Goal: Information Seeking & Learning: Learn about a topic

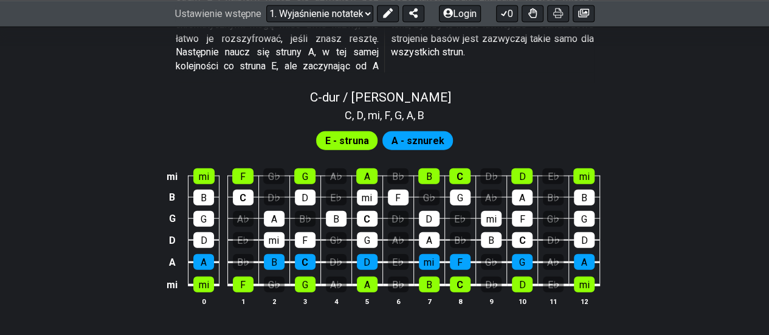
scroll to position [1338, 0]
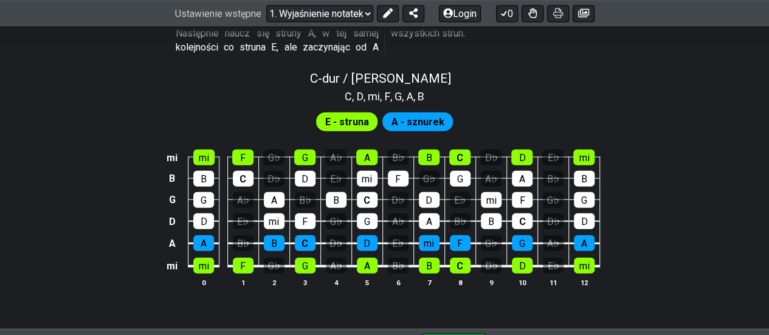
click at [410, 128] on font "A - sznurek" at bounding box center [417, 123] width 53 height 12
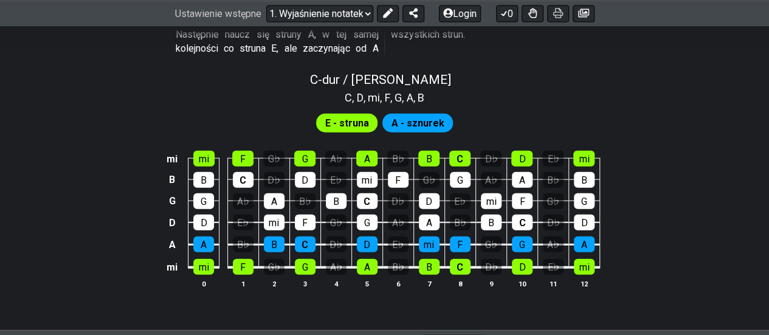
scroll to position [1220, 0]
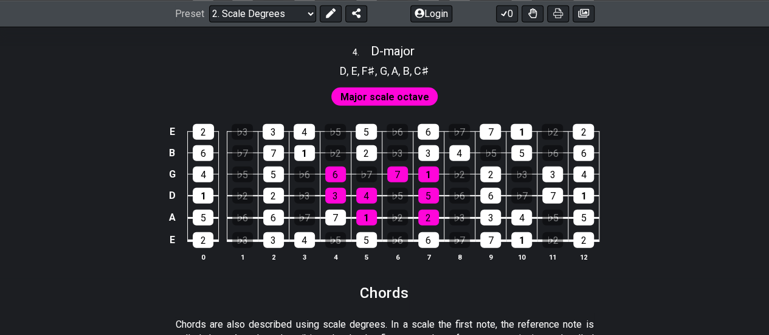
scroll to position [1885, 0]
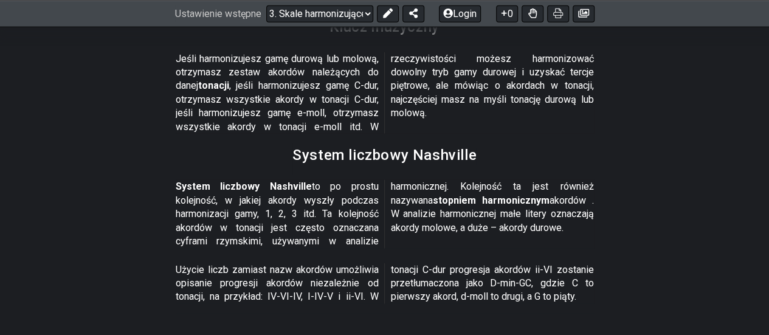
scroll to position [1635, 0]
